Goal: Task Accomplishment & Management: Use online tool/utility

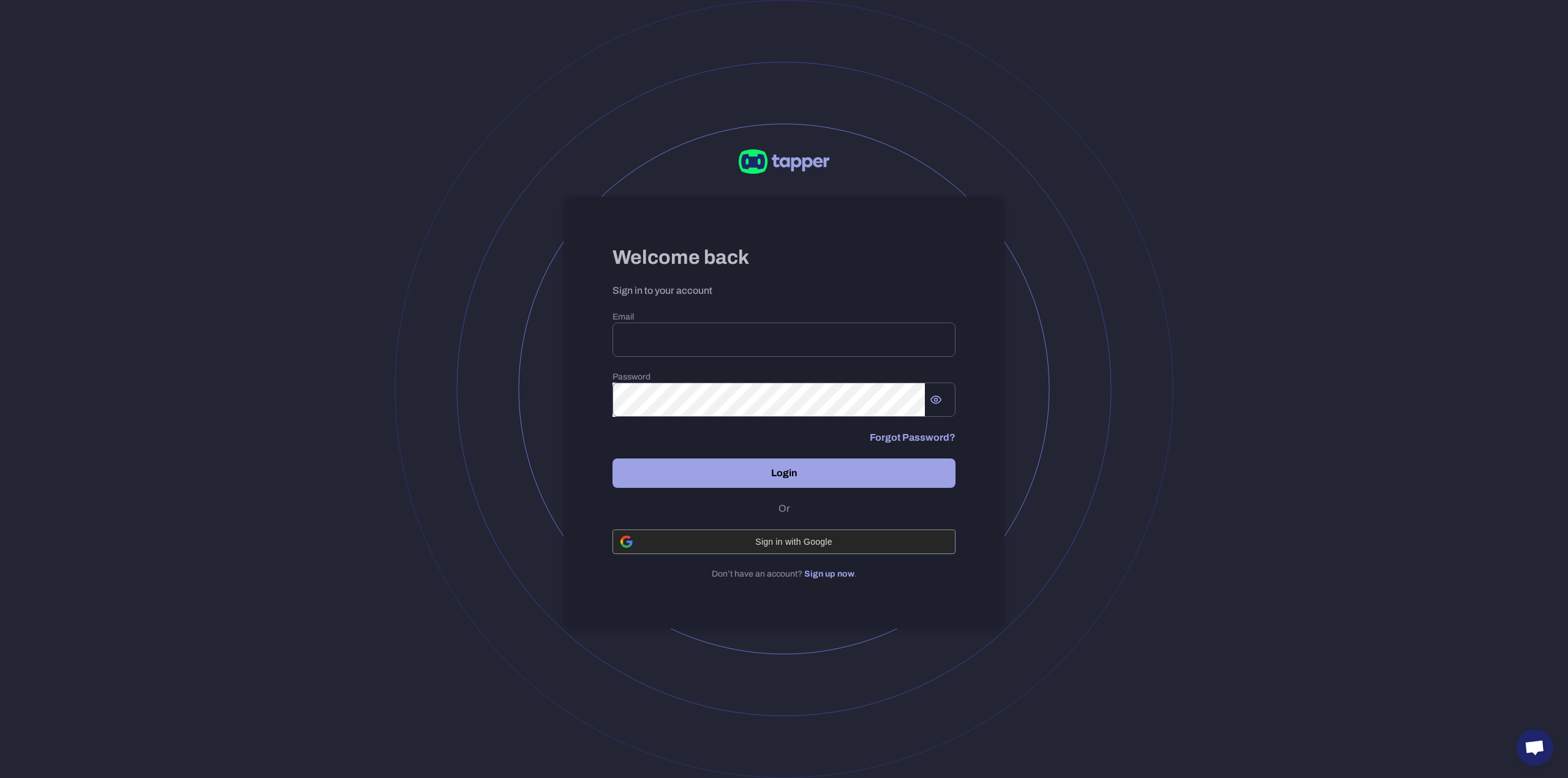
click at [766, 540] on span "Sign in with Google" at bounding box center [793, 542] width 307 height 10
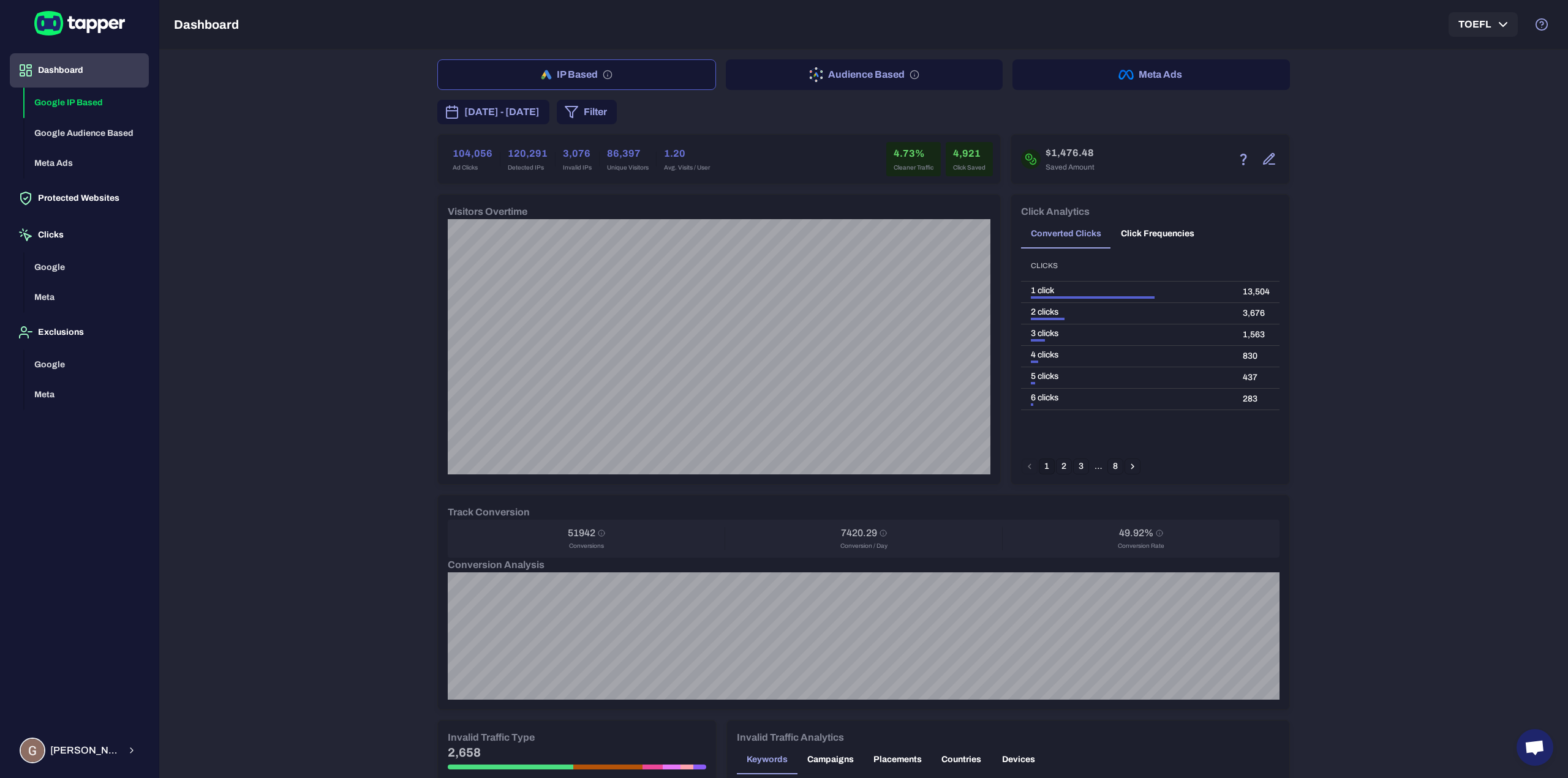
click at [307, 480] on div "IP Based Audience Based Meta Ads [DATE] - [DATE] Filter 104,056 Ad Clicks 120,2…" at bounding box center [863, 413] width 1409 height 729
click at [540, 117] on span "[DATE] - [DATE]" at bounding box center [502, 112] width 75 height 15
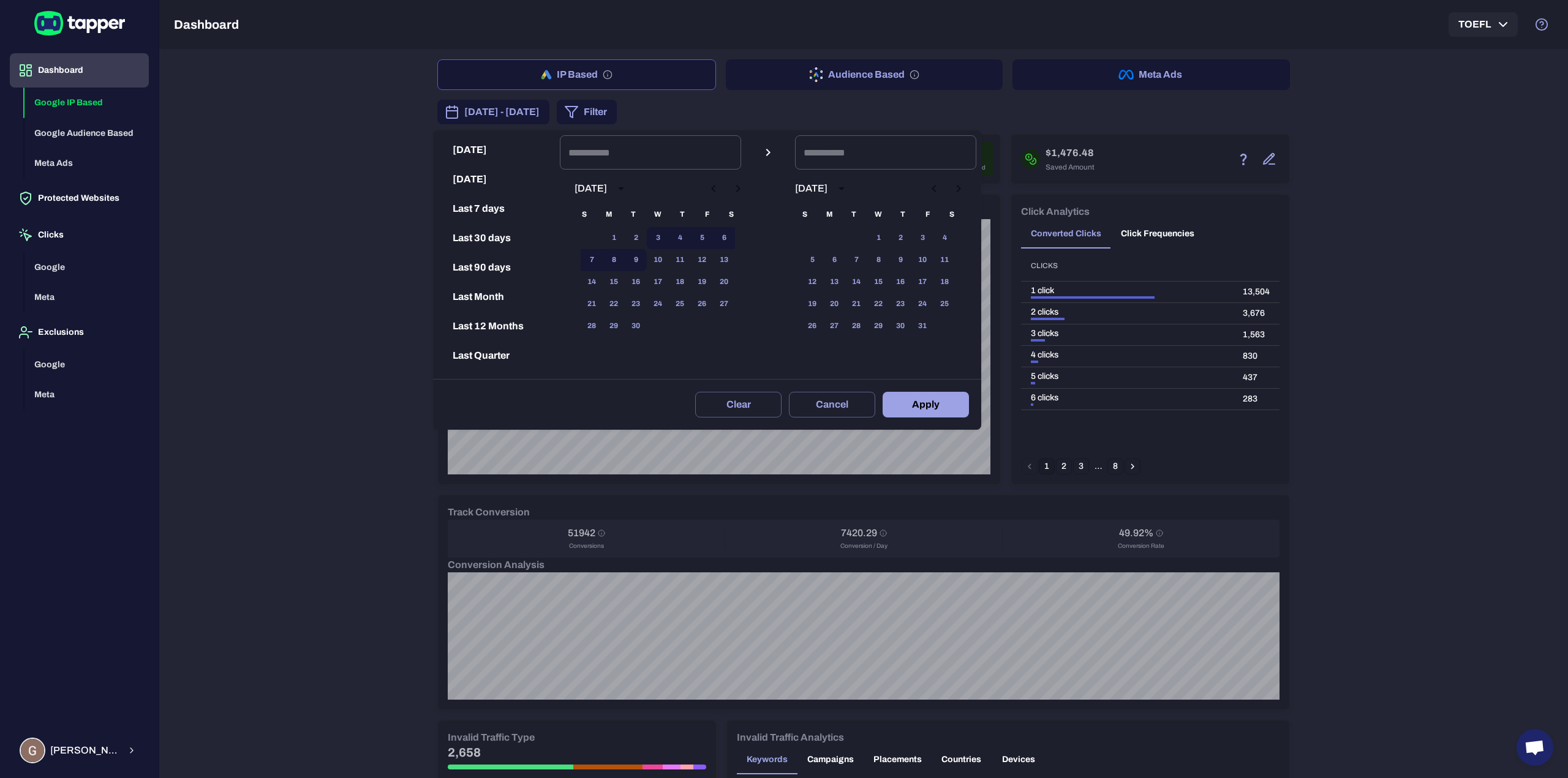
click at [508, 241] on button "Last 30 days" at bounding box center [496, 238] width 117 height 30
type input "**********"
drag, startPoint x: 937, startPoint y: 411, endPoint x: 716, endPoint y: 423, distance: 221.3
click at [936, 410] on button "Apply" at bounding box center [926, 405] width 87 height 26
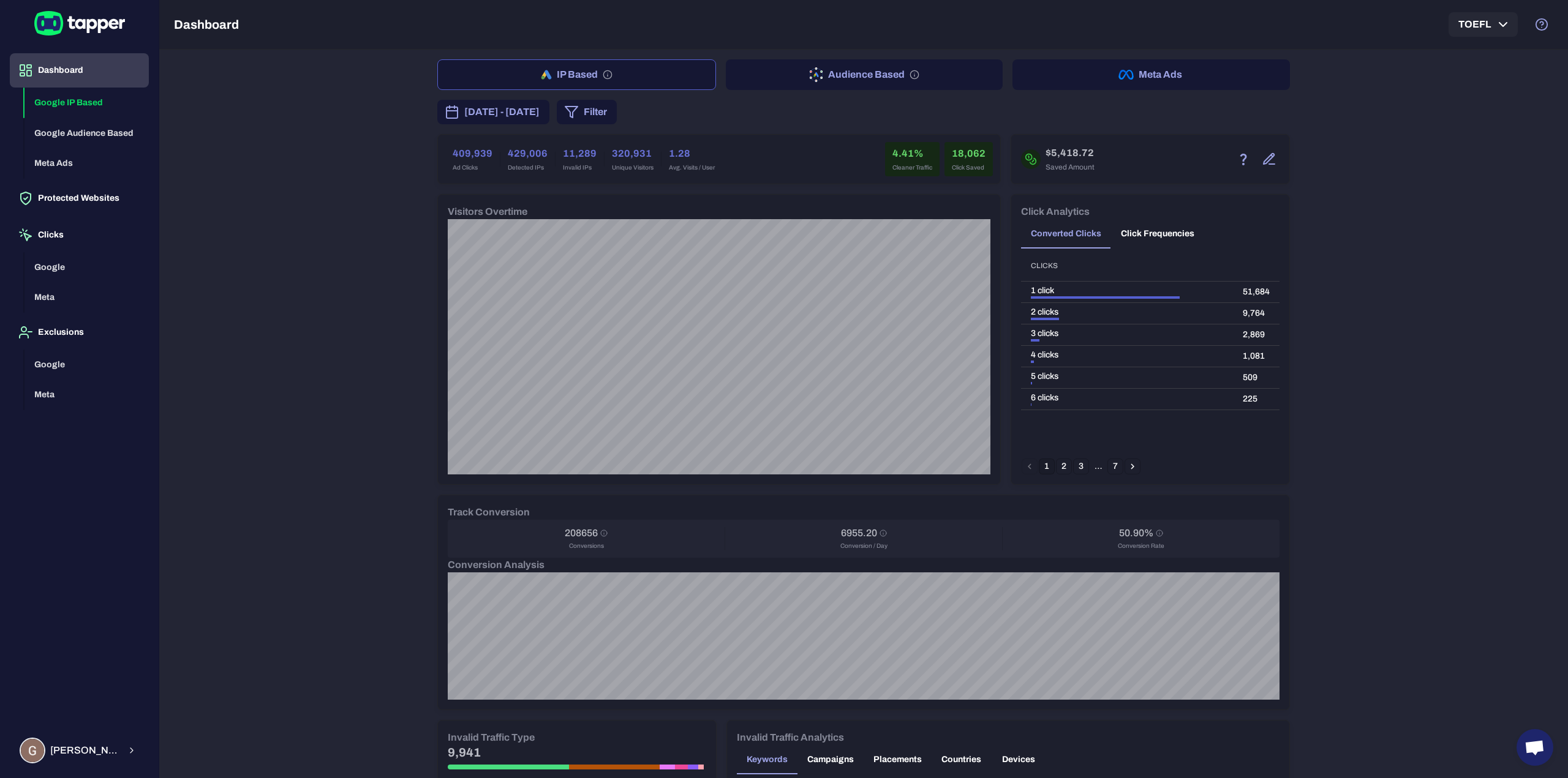
click at [316, 382] on div "IP Based Audience Based Meta Ads [DATE] - [DATE] Filter 409,939 Ad Clicks 429,0…" at bounding box center [863, 413] width 1409 height 729
click at [1477, 365] on div "IP Based Audience Based Meta Ads [DATE] - [DATE] Filter 409,939 Ad Clicks 429,0…" at bounding box center [863, 413] width 1409 height 729
